Goal: Navigation & Orientation: Find specific page/section

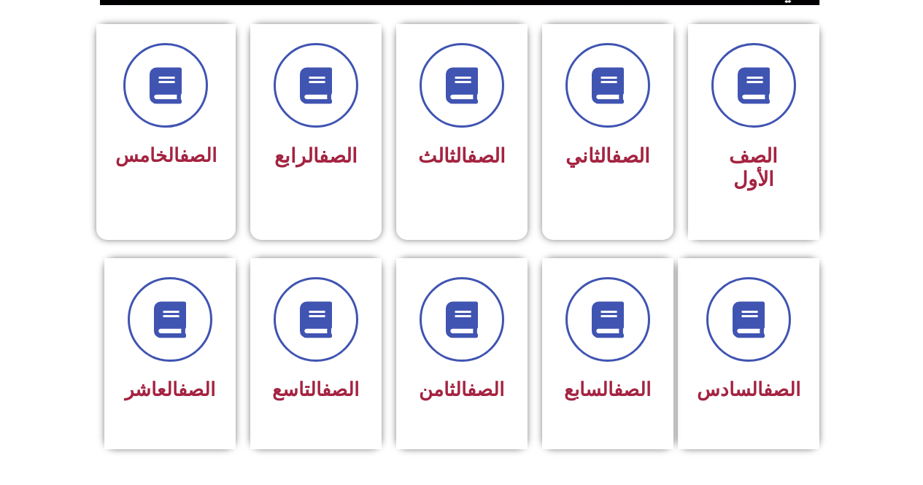
scroll to position [393, 0]
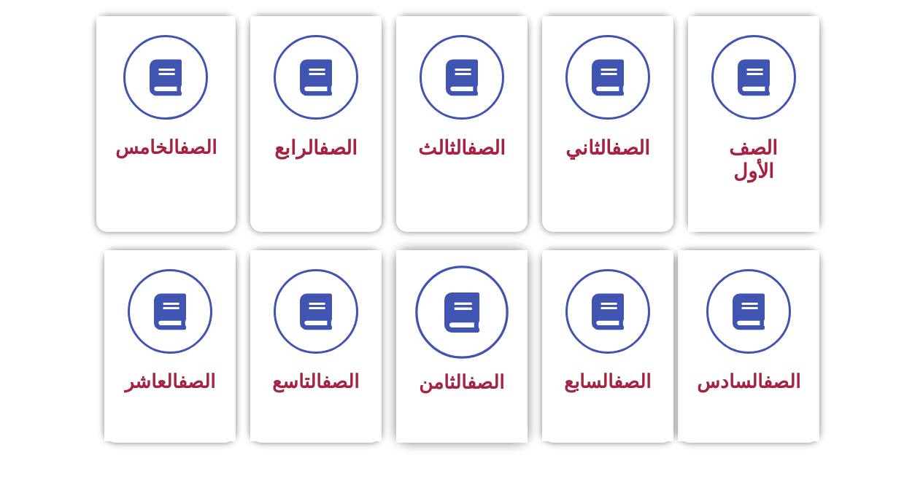
click at [466, 315] on span at bounding box center [461, 312] width 93 height 93
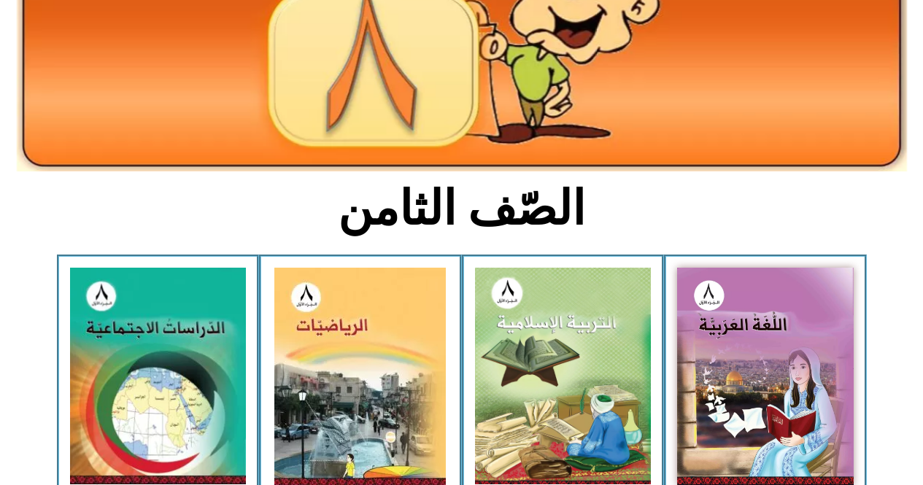
scroll to position [428, 0]
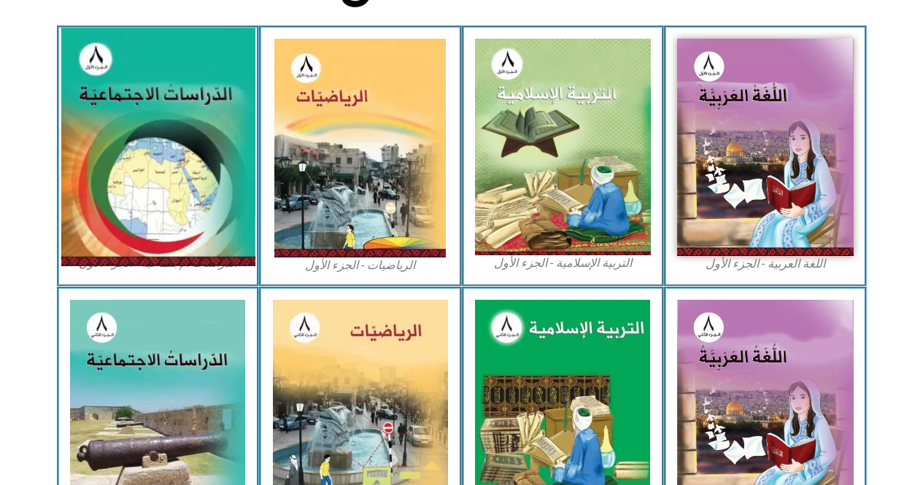
click at [206, 144] on img at bounding box center [158, 147] width 194 height 239
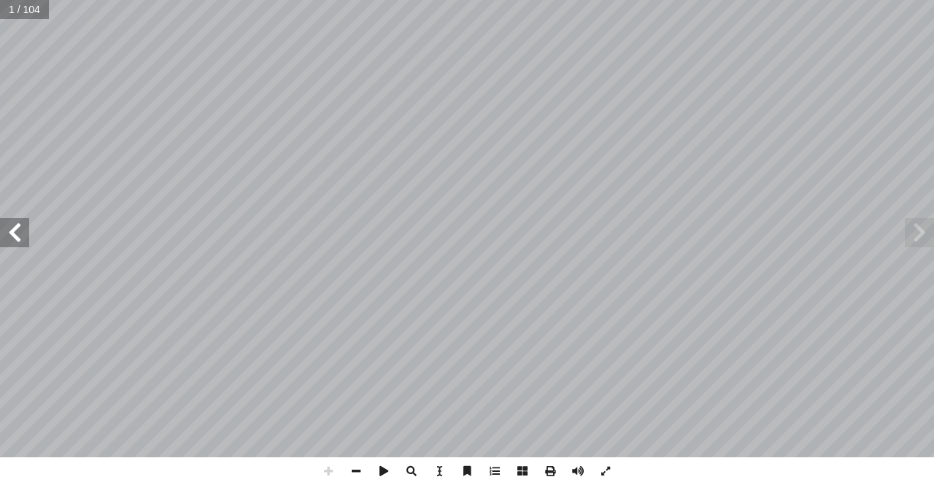
click at [12, 239] on span at bounding box center [14, 232] width 29 height 29
click at [0, 219] on span at bounding box center [14, 232] width 29 height 29
click at [8, 225] on span at bounding box center [14, 232] width 29 height 29
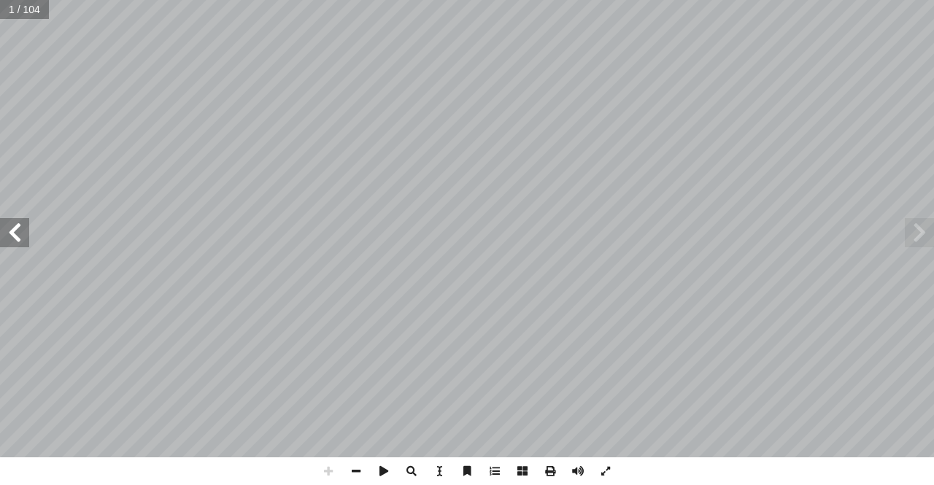
click at [8, 225] on span at bounding box center [14, 232] width 29 height 29
click at [1, 231] on span at bounding box center [14, 232] width 29 height 29
click at [323, 475] on span at bounding box center [328, 471] width 28 height 28
click at [358, 466] on span at bounding box center [356, 471] width 28 height 28
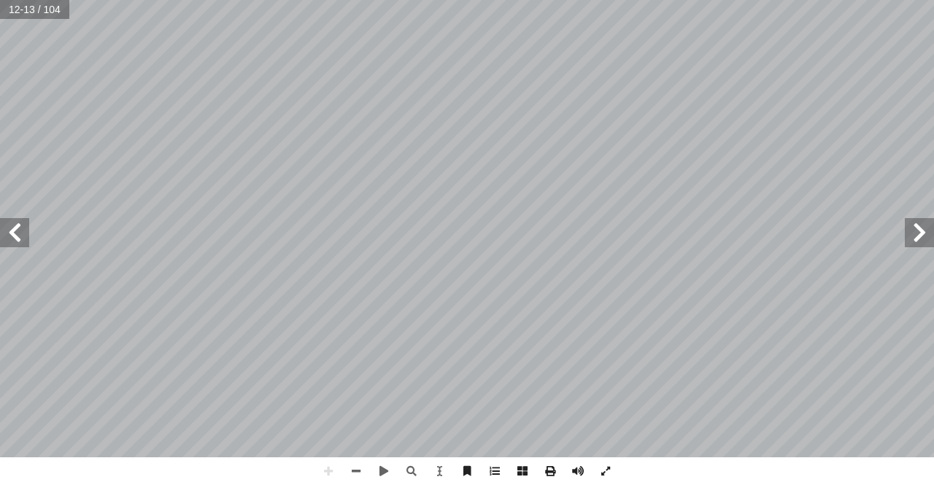
click at [914, 225] on span at bounding box center [919, 232] width 29 height 29
click at [0, 223] on span at bounding box center [14, 232] width 29 height 29
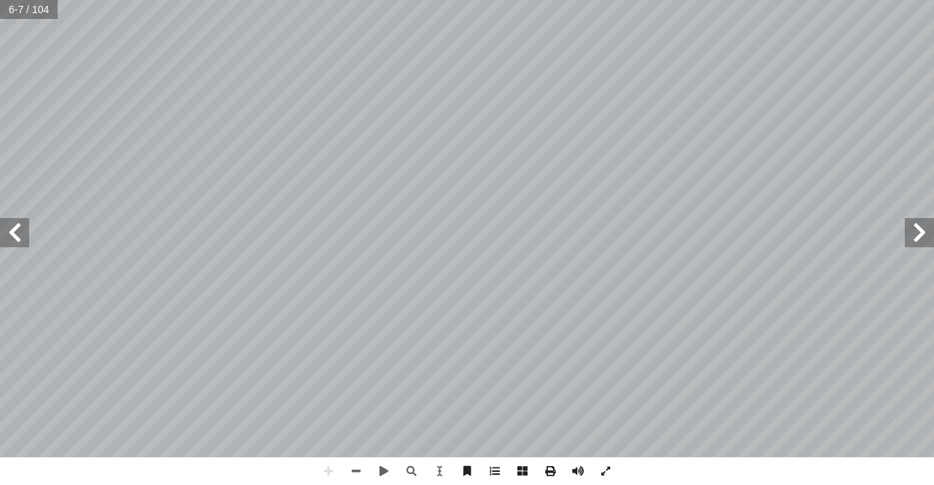
click at [0, 223] on span at bounding box center [14, 232] width 29 height 29
click at [0, 220] on span at bounding box center [14, 232] width 29 height 29
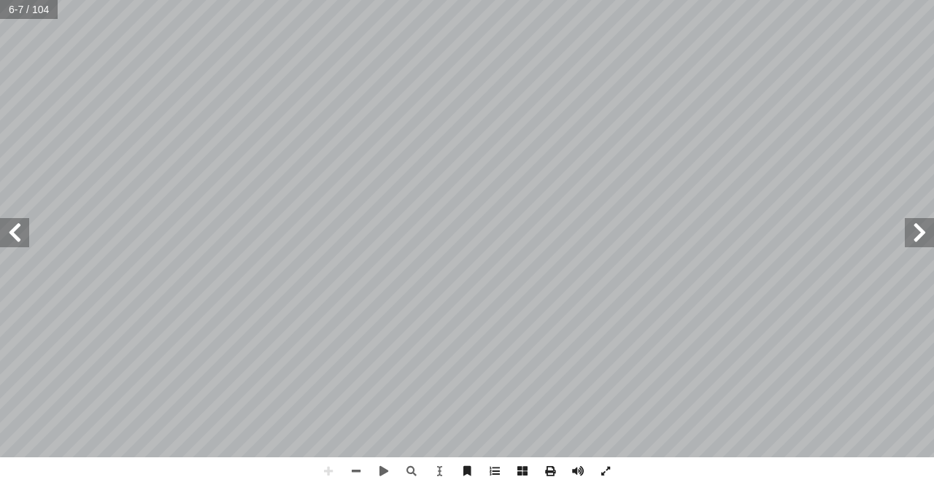
click at [0, 220] on span at bounding box center [14, 232] width 29 height 29
click at [3, 220] on span at bounding box center [14, 232] width 29 height 29
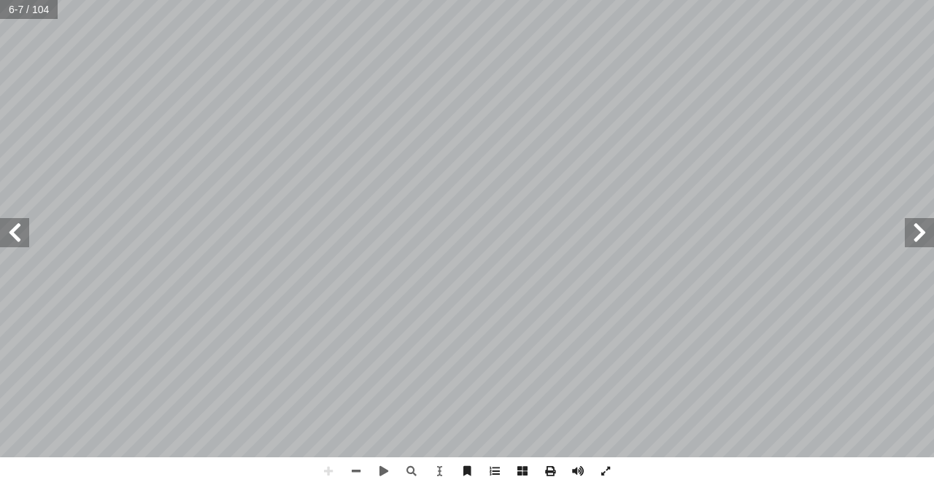
click at [3, 220] on span at bounding box center [14, 232] width 29 height 29
click at [4, 224] on span at bounding box center [14, 232] width 29 height 29
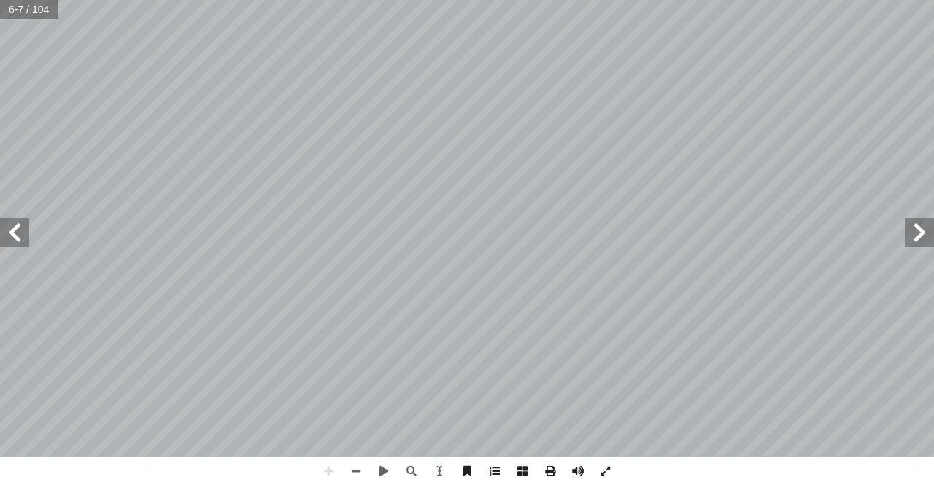
click at [4, 224] on span at bounding box center [14, 232] width 29 height 29
